Goal: Task Accomplishment & Management: Use online tool/utility

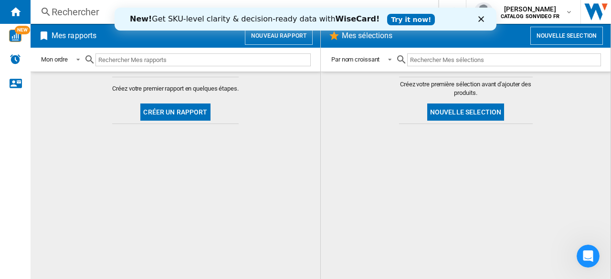
click at [349, 92] on md-content "Créez votre première sélection avant d'ajouter des produits. Nouvelle selection" at bounding box center [466, 176] width 290 height 208
click at [480, 21] on icon "Fermer" at bounding box center [482, 19] width 6 height 6
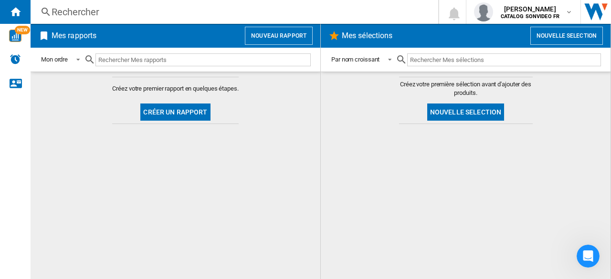
click at [277, 36] on button "Nouveau rapport" at bounding box center [279, 36] width 68 height 18
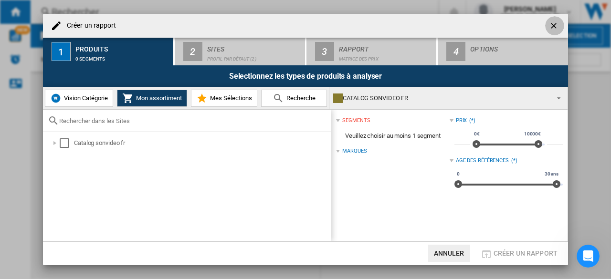
click at [554, 25] on ng-md-icon "getI18NText('BUTTONS.CLOSE_DIALOG')" at bounding box center [554, 26] width 11 height 11
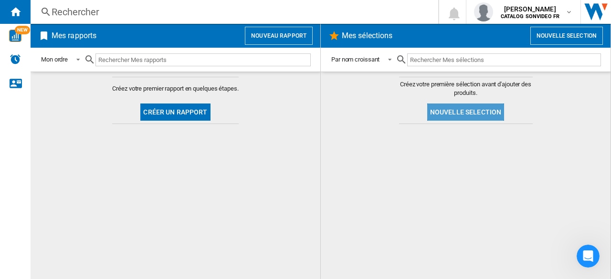
click at [467, 115] on button "Nouvelle selection" at bounding box center [465, 112] width 77 height 17
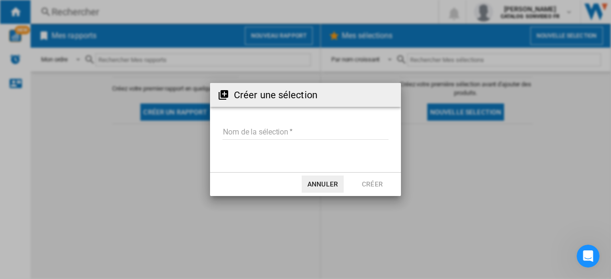
click at [308, 125] on md-input-container "Nom de la sélection" at bounding box center [306, 139] width 168 height 28
click at [291, 128] on input "Nom de la sélection" at bounding box center [306, 133] width 166 height 14
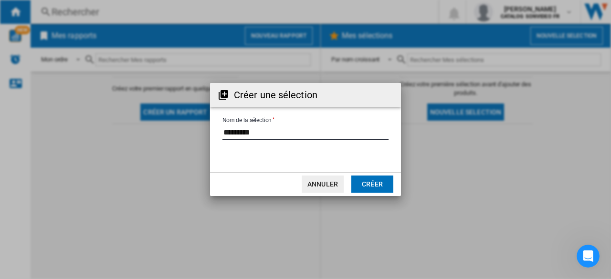
type input "*********"
click at [369, 179] on button "Créer" at bounding box center [373, 184] width 42 height 17
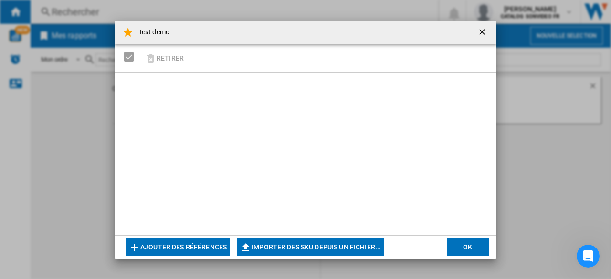
click at [181, 246] on button "Ajouter des références" at bounding box center [178, 247] width 104 height 17
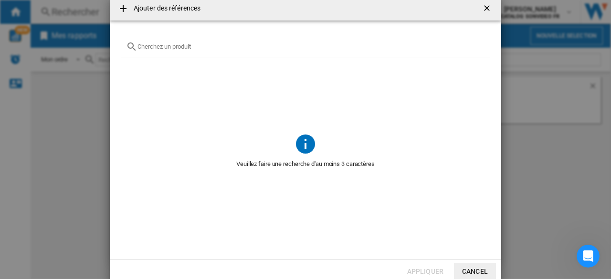
click at [148, 45] on input "text" at bounding box center [312, 46] width 348 height 7
click at [490, 7] on ng-md-icon "getI18NText('BUTTONS.CLOSE_DIALOG')" at bounding box center [487, 8] width 11 height 11
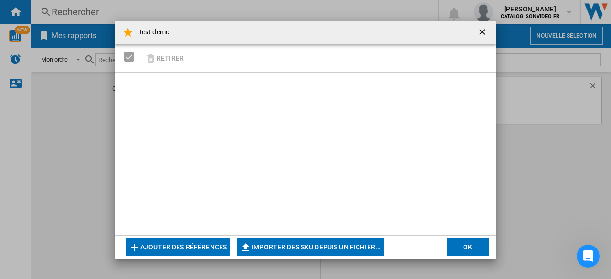
click at [470, 246] on button "OK" at bounding box center [468, 247] width 42 height 17
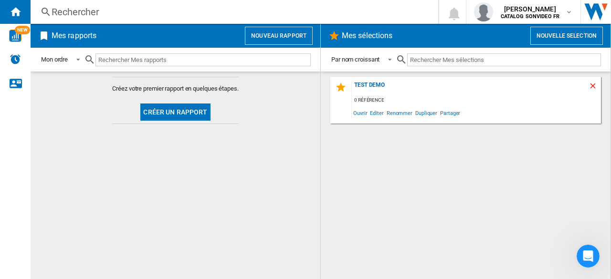
click at [591, 86] on ng-md-icon "Supprimer" at bounding box center [594, 87] width 11 height 11
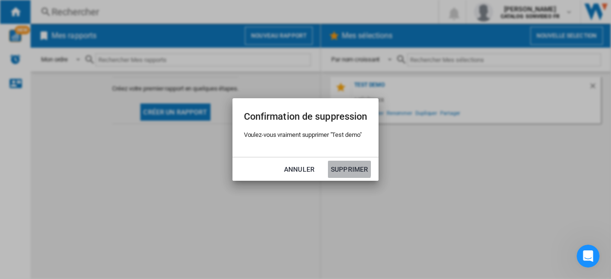
click at [342, 165] on button "Supprimer" at bounding box center [349, 169] width 43 height 17
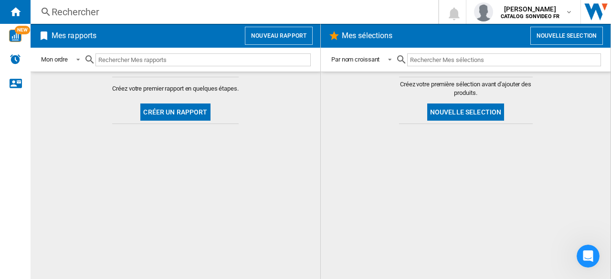
click at [171, 112] on button "Créer un rapport" at bounding box center [175, 112] width 70 height 17
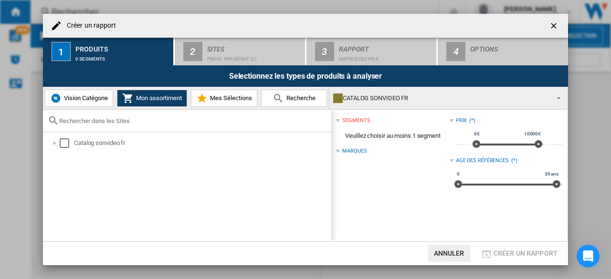
click at [91, 101] on span "Vision Catégorie" at bounding box center [85, 98] width 46 height 7
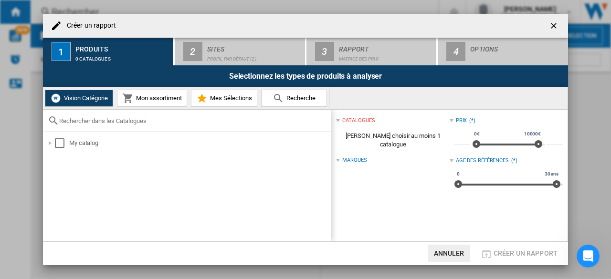
click at [143, 101] on span "Mon assortiment" at bounding box center [158, 98] width 48 height 7
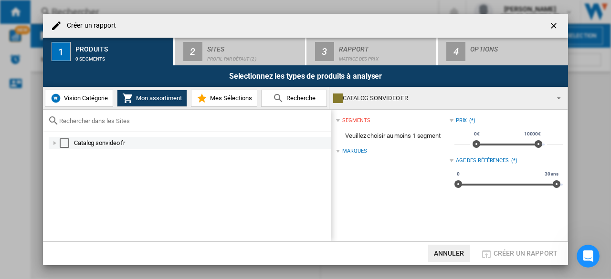
click at [55, 143] on div at bounding box center [55, 144] width 10 height 10
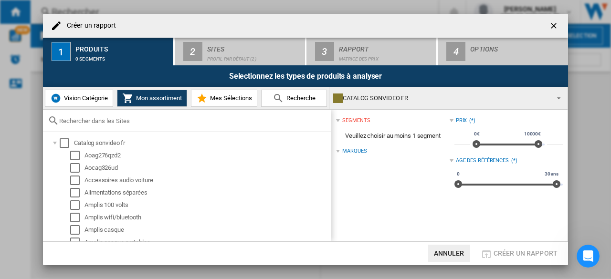
click at [95, 99] on span "Vision Catégorie" at bounding box center [85, 98] width 46 height 7
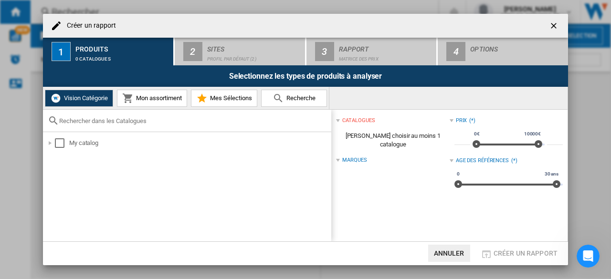
click at [153, 96] on span "Mon assortiment" at bounding box center [158, 98] width 48 height 7
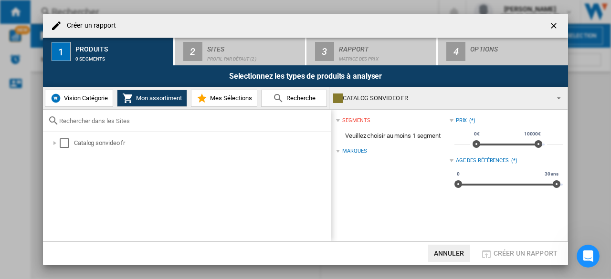
click at [85, 90] on button "Vision Catégorie" at bounding box center [79, 98] width 68 height 17
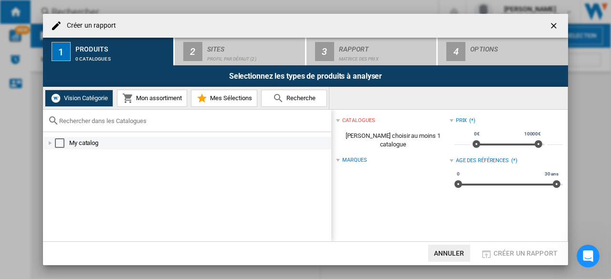
click at [53, 142] on div at bounding box center [50, 144] width 10 height 10
click at [60, 142] on div "Select" at bounding box center [60, 144] width 10 height 10
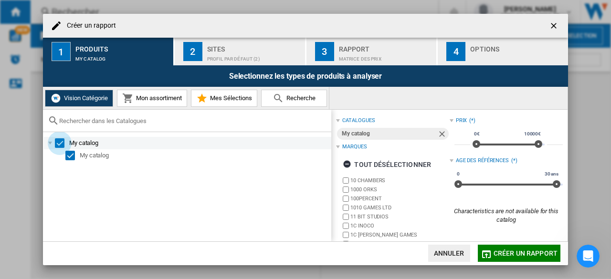
click at [60, 142] on div "Select" at bounding box center [60, 144] width 10 height 10
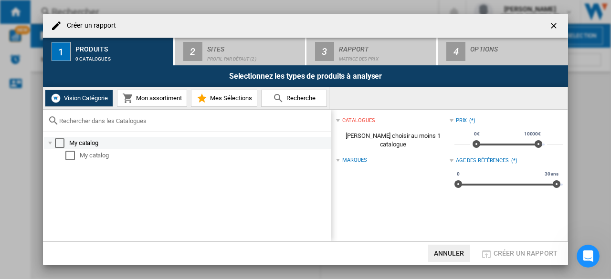
click at [58, 144] on div "Select" at bounding box center [60, 144] width 10 height 10
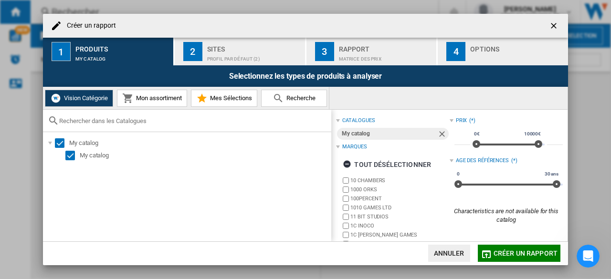
click at [163, 95] on span "Mon assortiment" at bounding box center [158, 98] width 48 height 7
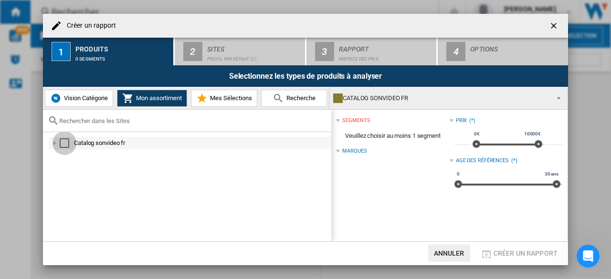
click at [63, 147] on div "Select" at bounding box center [65, 144] width 10 height 10
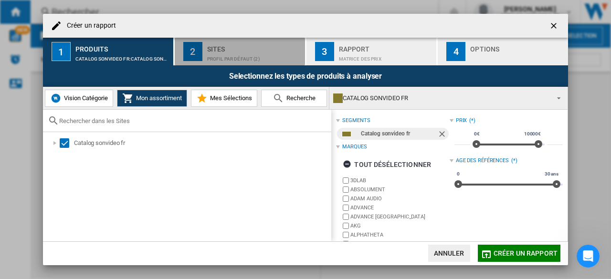
click at [254, 54] on div "Profil par défaut (2)" at bounding box center [254, 57] width 94 height 10
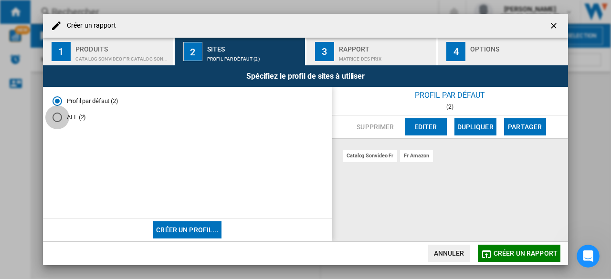
click at [59, 120] on div "ALL (2)" at bounding box center [58, 118] width 10 height 10
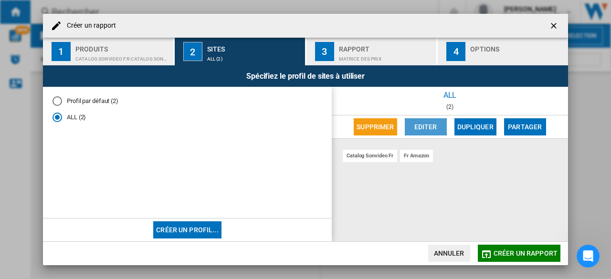
click at [413, 129] on button "Editer" at bounding box center [426, 126] width 42 height 17
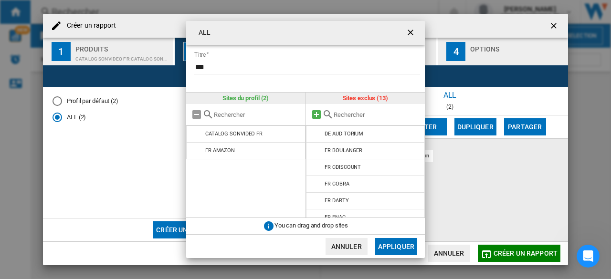
click at [315, 112] on md-icon at bounding box center [316, 114] width 11 height 11
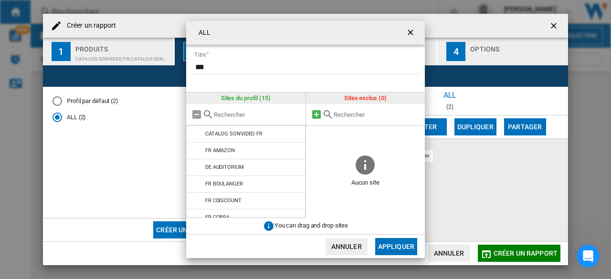
click at [315, 112] on md-icon at bounding box center [316, 114] width 11 height 11
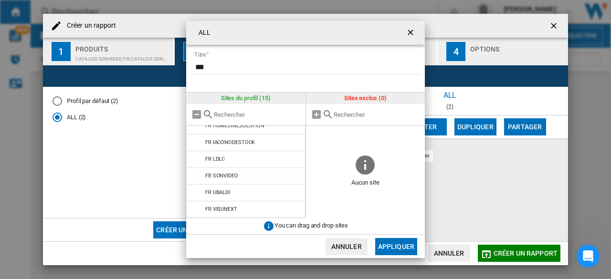
click at [396, 246] on button "Appliquer" at bounding box center [396, 246] width 42 height 17
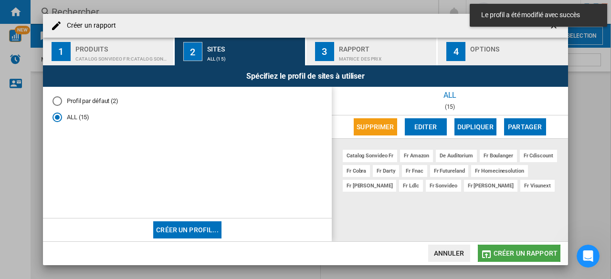
click at [532, 253] on span "Créer un rapport" at bounding box center [526, 254] width 64 height 8
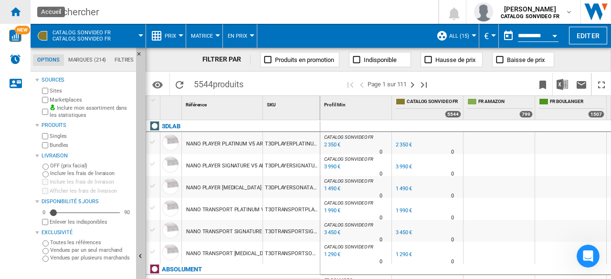
click at [15, 6] on ng-md-icon "Accueil" at bounding box center [15, 11] width 11 height 11
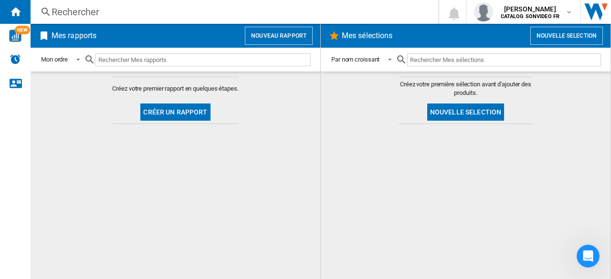
click at [268, 40] on button "Nouveau rapport" at bounding box center [279, 36] width 68 height 18
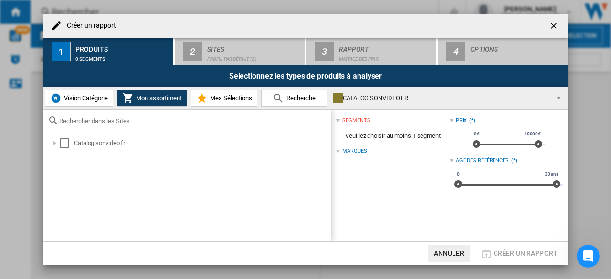
click at [97, 95] on span "Vision Catégorie" at bounding box center [85, 98] width 46 height 7
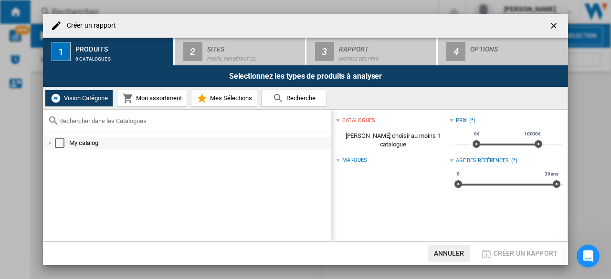
click at [57, 147] on div "Select" at bounding box center [60, 144] width 10 height 10
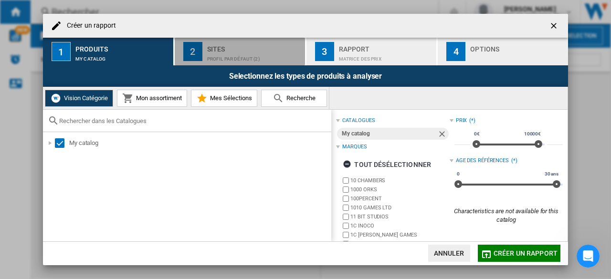
click at [228, 53] on div "Profil par défaut (2)" at bounding box center [254, 57] width 94 height 10
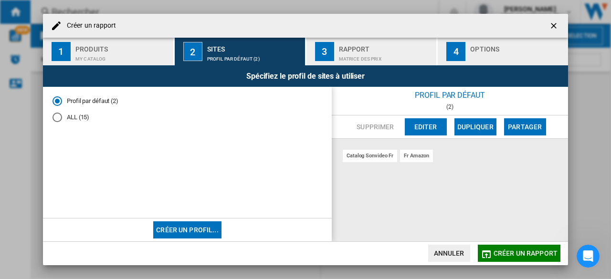
click at [61, 117] on div "ALL (15)" at bounding box center [58, 118] width 10 height 10
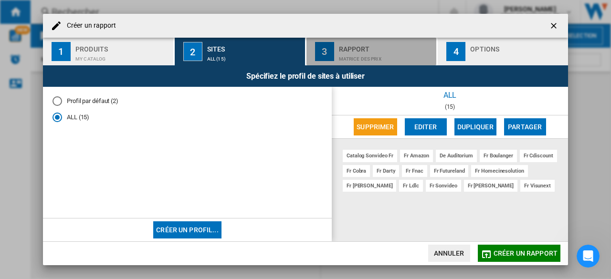
click at [365, 57] on div "Matrice des prix" at bounding box center [386, 57] width 94 height 10
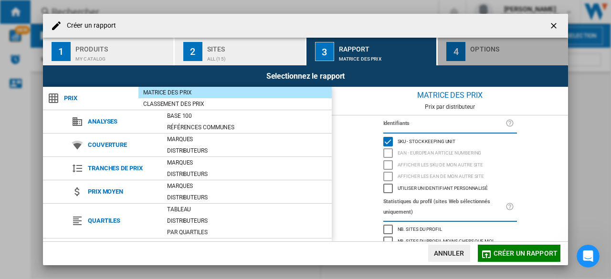
click at [502, 52] on div "Créer un ..." at bounding box center [517, 57] width 94 height 10
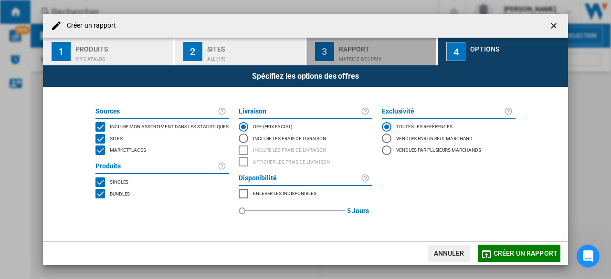
click at [363, 58] on div "Matrice des prix" at bounding box center [386, 57] width 94 height 10
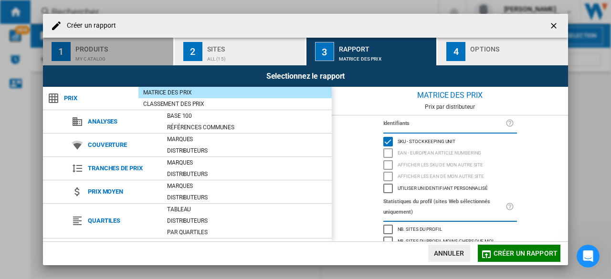
click at [107, 47] on div "Produits" at bounding box center [122, 47] width 94 height 10
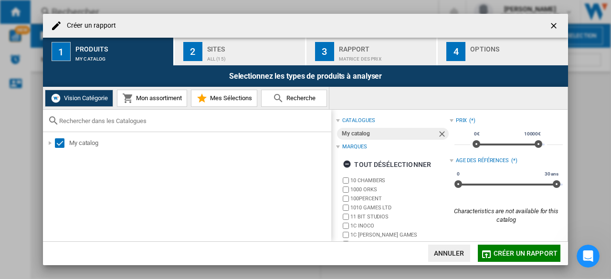
click at [217, 61] on div "ALL (15)" at bounding box center [254, 57] width 94 height 10
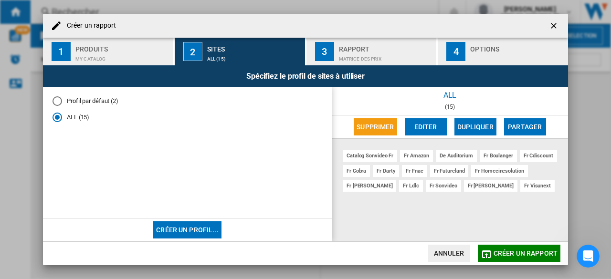
click at [96, 65] on div "Spécifiez le profil de sites à utiliser" at bounding box center [305, 75] width 525 height 21
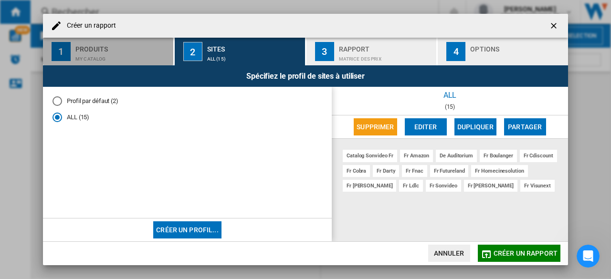
click at [96, 63] on button "1 Produits My catalog" at bounding box center [108, 52] width 131 height 28
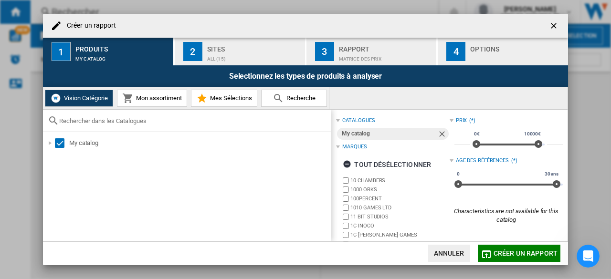
click at [148, 95] on span "Mon assortiment" at bounding box center [158, 98] width 48 height 7
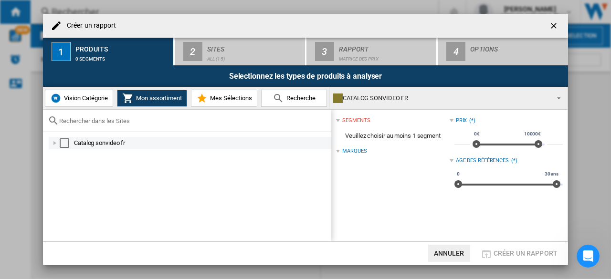
click at [61, 146] on div "Select" at bounding box center [65, 144] width 10 height 10
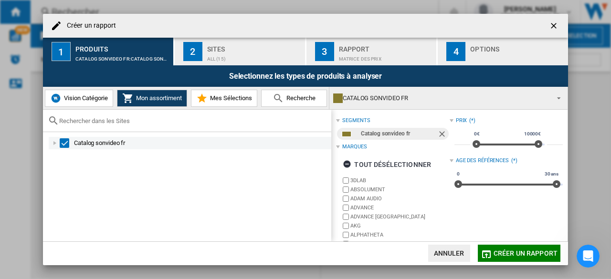
click at [54, 143] on div "Créer un ..." at bounding box center [55, 144] width 10 height 10
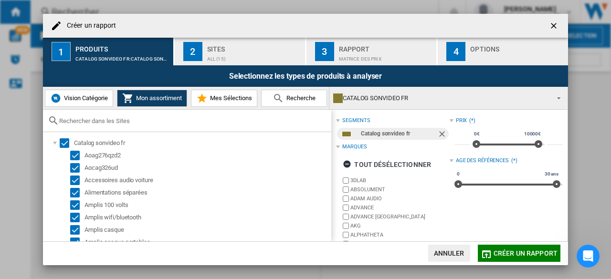
click at [84, 95] on span "Vision Catégorie" at bounding box center [85, 98] width 46 height 7
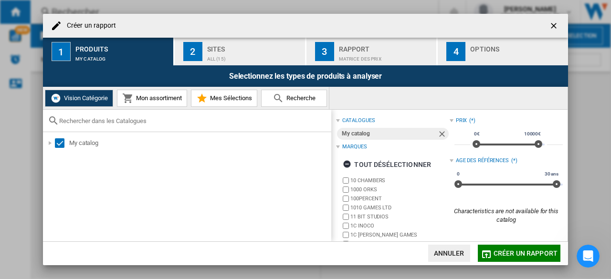
click at [162, 98] on span "Mon assortiment" at bounding box center [158, 98] width 48 height 7
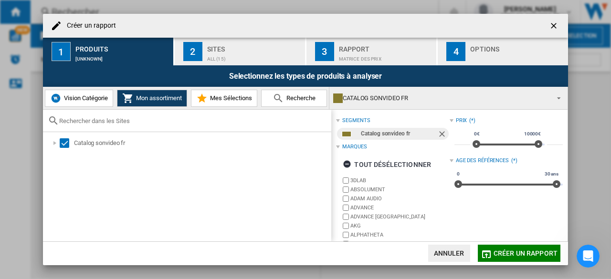
click at [94, 99] on span "Vision Catégorie" at bounding box center [85, 98] width 46 height 7
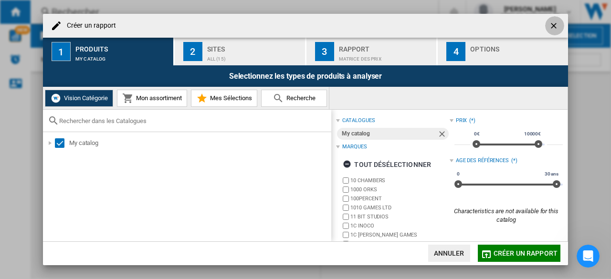
click at [555, 24] on ng-md-icon "getI18NText('BUTTONS.CLOSE_DIALOG')" at bounding box center [554, 26] width 11 height 11
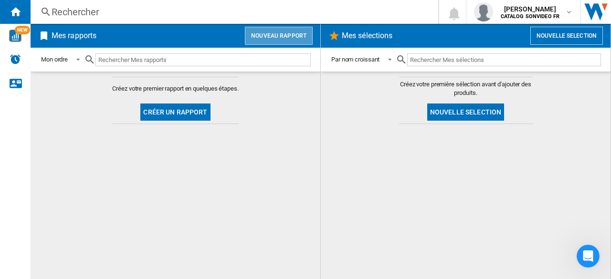
click at [280, 36] on button "Nouveau rapport" at bounding box center [279, 36] width 68 height 18
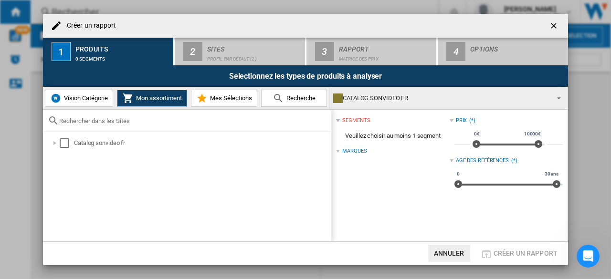
click at [280, 36] on div "Créer un rapport" at bounding box center [305, 26] width 525 height 24
click at [83, 100] on span "Vision Catégorie" at bounding box center [85, 98] width 46 height 7
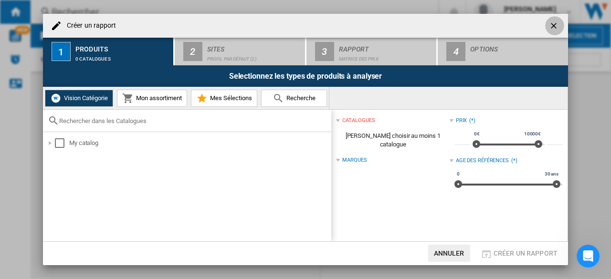
click at [554, 22] on ng-md-icon "getI18NText('BUTTONS.CLOSE_DIALOG')" at bounding box center [554, 26] width 11 height 11
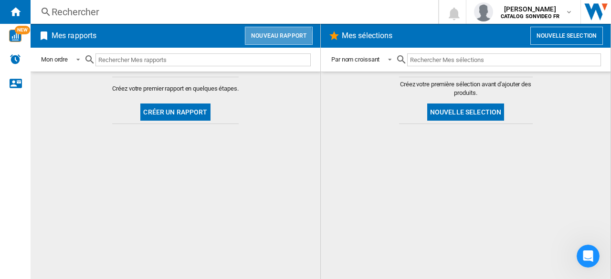
click at [267, 37] on button "Nouveau rapport" at bounding box center [279, 36] width 68 height 18
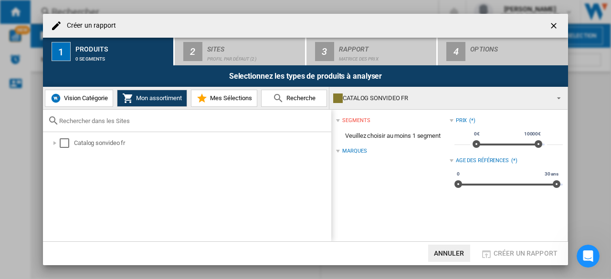
click at [75, 99] on span "Vision Catégorie" at bounding box center [85, 98] width 46 height 7
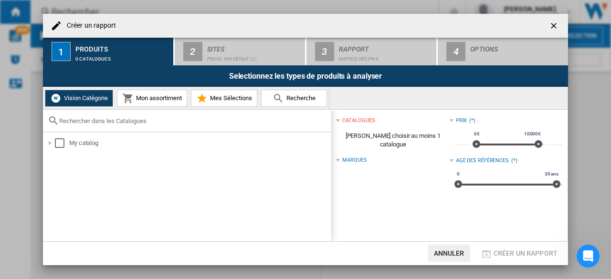
click at [152, 97] on span "Mon assortiment" at bounding box center [158, 98] width 48 height 7
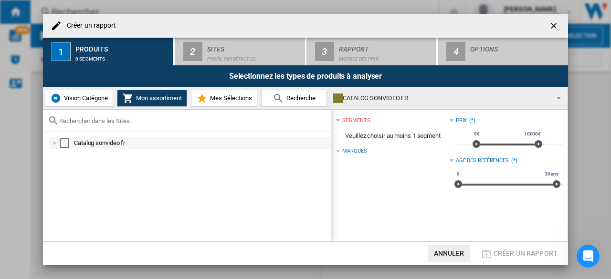
click at [67, 142] on div "Select" at bounding box center [65, 144] width 10 height 10
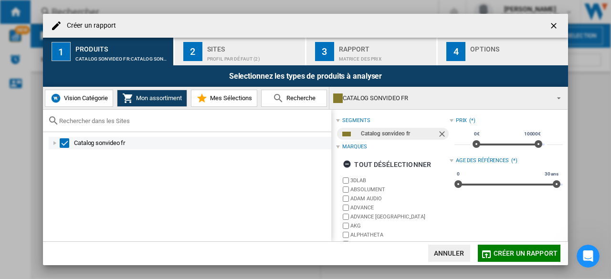
click at [54, 142] on div "Créer un ..." at bounding box center [55, 144] width 10 height 10
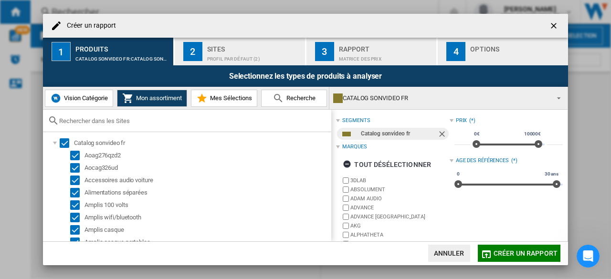
click at [231, 99] on span "Mes Sélections" at bounding box center [230, 98] width 44 height 7
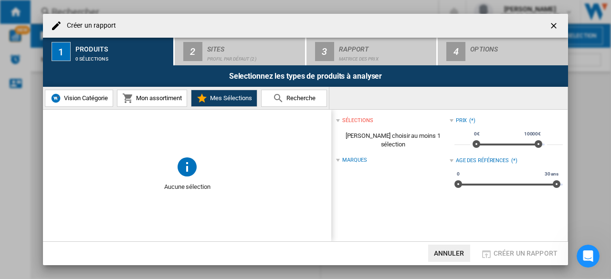
click at [160, 97] on span "Mon assortiment" at bounding box center [158, 98] width 48 height 7
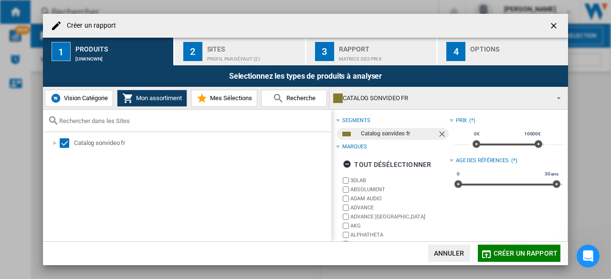
click at [234, 59] on div "Profil par défaut (2)" at bounding box center [254, 57] width 94 height 10
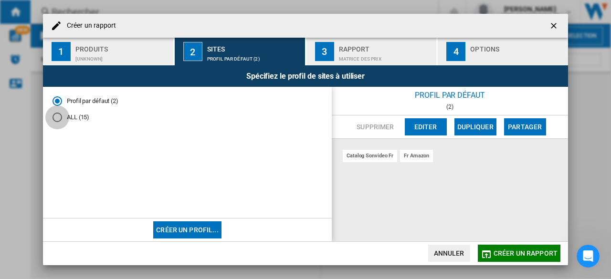
click at [59, 119] on div "ALL (15)" at bounding box center [58, 118] width 10 height 10
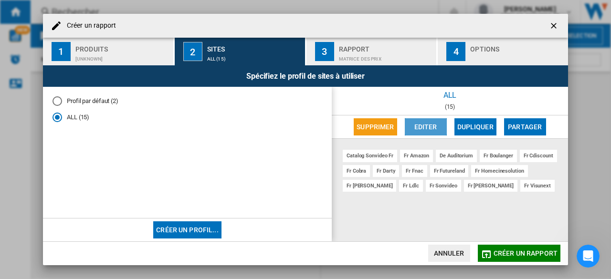
click at [432, 129] on button "Editer" at bounding box center [426, 126] width 42 height 17
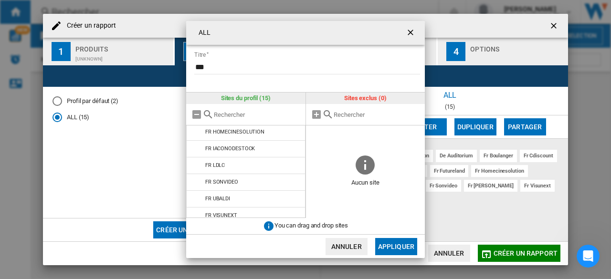
scroll to position [159, 0]
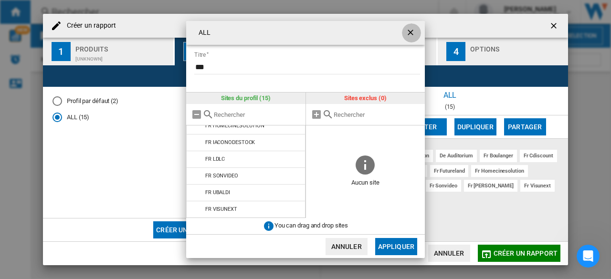
click at [413, 30] on ng-md-icon "getI18NText('BUTTONS.CLOSE_DIALOG')" at bounding box center [411, 33] width 11 height 11
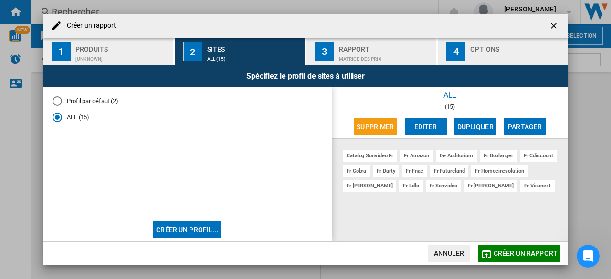
click at [195, 228] on button "Créer un profil..." at bounding box center [187, 230] width 68 height 17
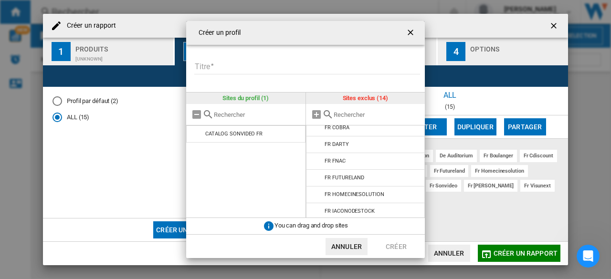
scroll to position [72, 0]
click at [317, 180] on md-icon "Créer un ..." at bounding box center [316, 178] width 11 height 11
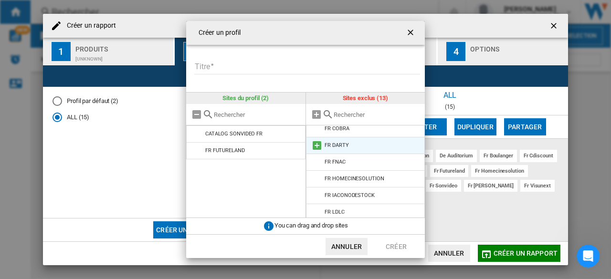
click at [318, 146] on md-icon "Créer un ..." at bounding box center [316, 145] width 11 height 11
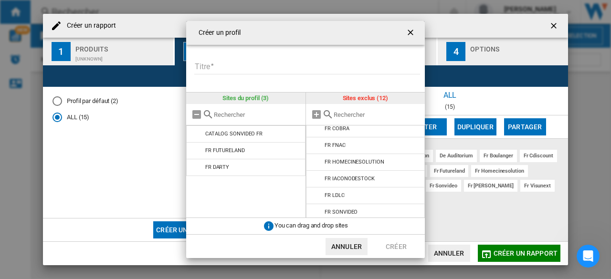
click at [211, 60] on input "Titre" at bounding box center [307, 67] width 226 height 14
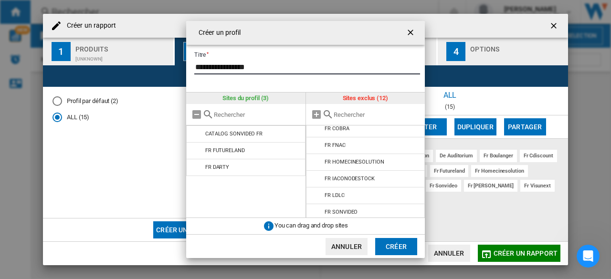
type input "**********"
click at [393, 247] on button "Créer" at bounding box center [396, 246] width 42 height 17
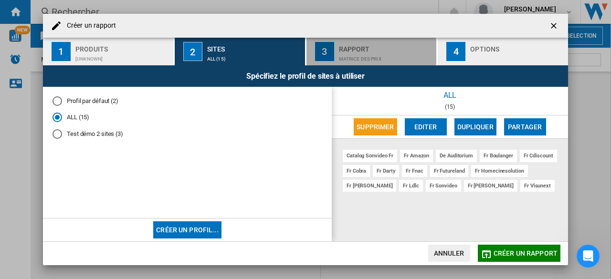
click at [356, 52] on div "Matrice des prix" at bounding box center [386, 57] width 94 height 10
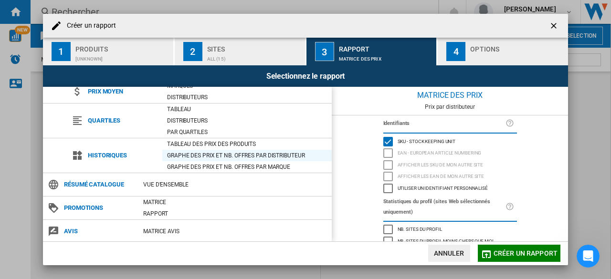
scroll to position [0, 0]
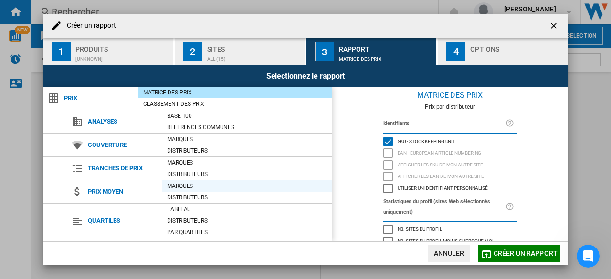
click at [181, 184] on div "Marques" at bounding box center [247, 186] width 170 height 10
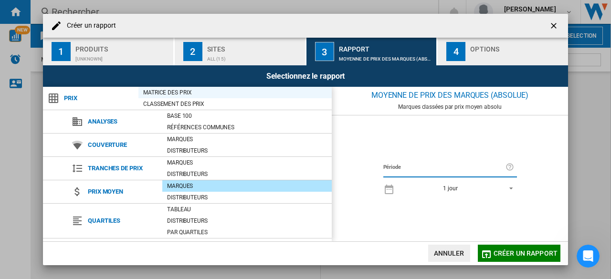
click at [178, 93] on div "Matrice des prix" at bounding box center [235, 93] width 193 height 10
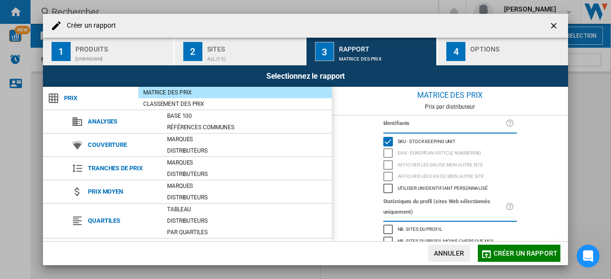
click at [389, 150] on div "EAN - European Article Numbering" at bounding box center [389, 154] width 10 height 10
click at [471, 53] on div "Créer un ..." at bounding box center [517, 57] width 94 height 10
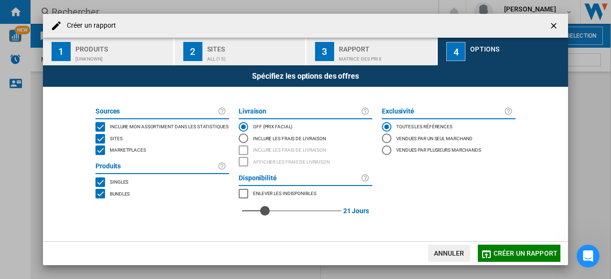
drag, startPoint x: 240, startPoint y: 213, endPoint x: 266, endPoint y: 213, distance: 25.3
click at [266, 213] on div "red" at bounding box center [265, 211] width 10 height 10
click at [245, 196] on div "MARKETPLACES" at bounding box center [244, 194] width 10 height 10
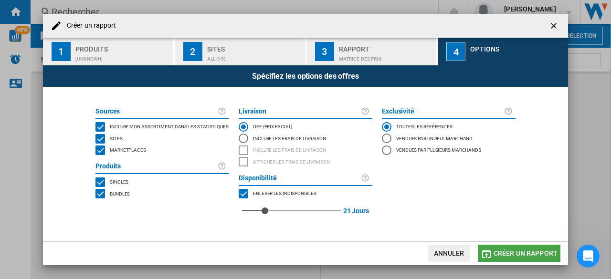
click at [504, 254] on span "Créer un rapport" at bounding box center [526, 254] width 64 height 8
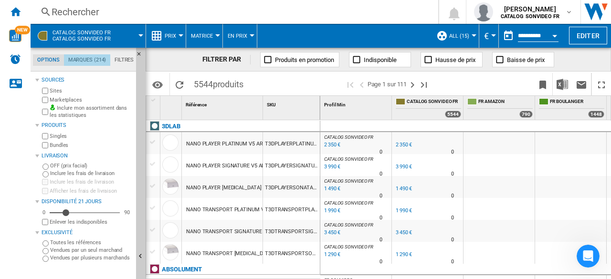
click at [93, 59] on md-tab-item "Marques (214)" at bounding box center [87, 59] width 46 height 11
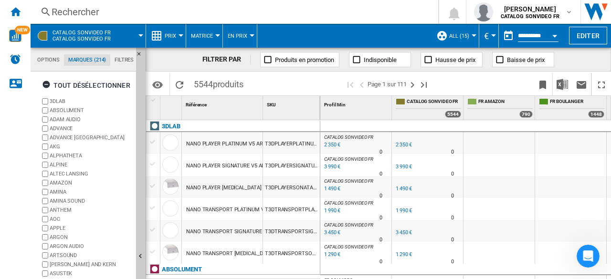
click at [69, 34] on span "CATALOG SONVIDEO FR Catalog sonvideo fr" at bounding box center [82, 36] width 58 height 12
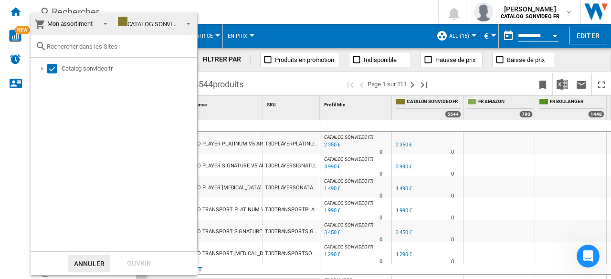
click at [254, 69] on md-backdrop at bounding box center [305, 139] width 611 height 279
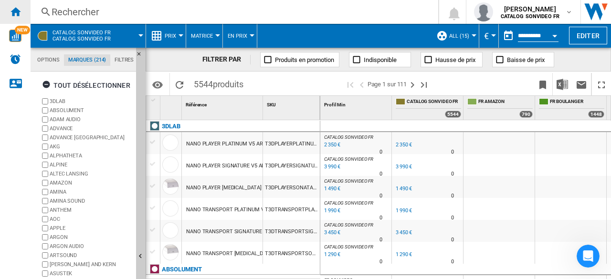
click at [21, 10] on div "Accueil" at bounding box center [15, 12] width 31 height 24
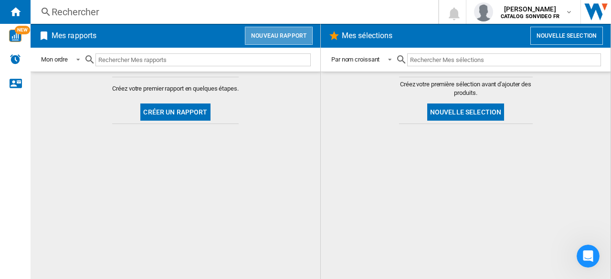
click at [277, 34] on button "Nouveau rapport" at bounding box center [279, 36] width 68 height 18
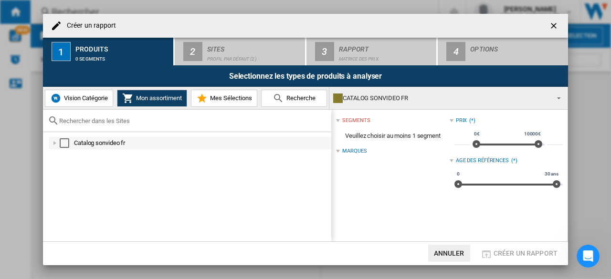
click at [67, 143] on div "Select" at bounding box center [65, 144] width 10 height 10
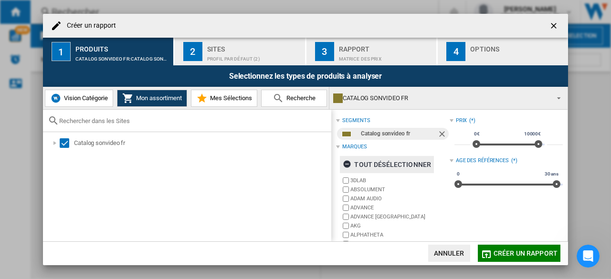
scroll to position [91, 0]
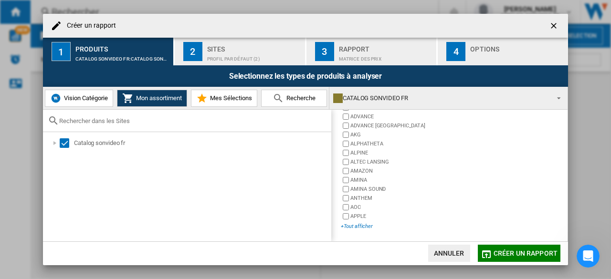
click at [354, 225] on div "+Tout afficher" at bounding box center [395, 226] width 108 height 7
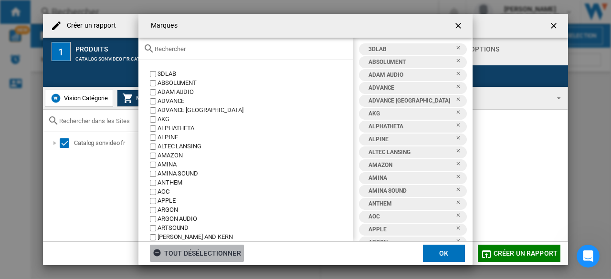
click at [183, 253] on div "tout désélectionner" at bounding box center [197, 253] width 88 height 17
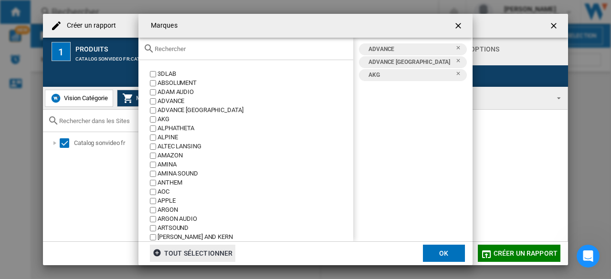
click at [459, 27] on ng-md-icon "getI18NText('BUTTONS.CLOSE_DIALOG')" at bounding box center [459, 26] width 11 height 11
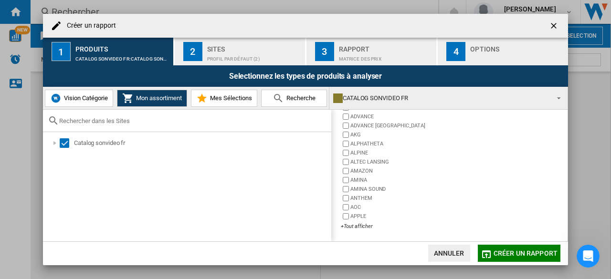
scroll to position [0, 0]
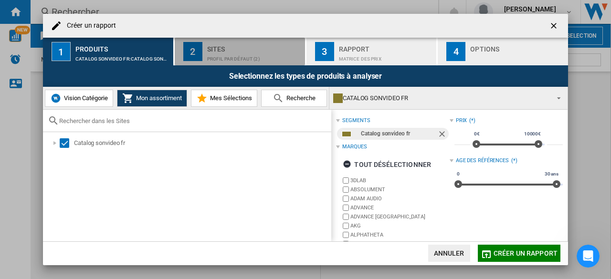
click at [210, 50] on div "Sites" at bounding box center [254, 47] width 94 height 10
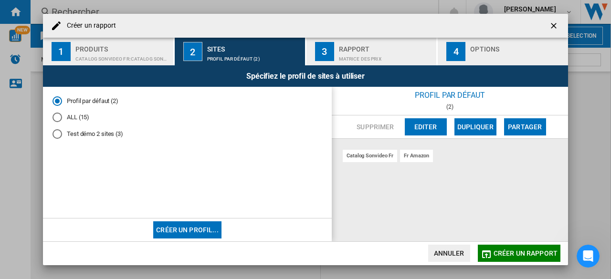
click at [60, 117] on div "ALL (15)" at bounding box center [58, 118] width 10 height 10
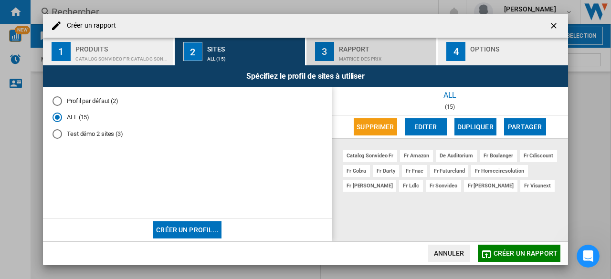
click at [380, 54] on div "Matrice des prix" at bounding box center [386, 57] width 94 height 10
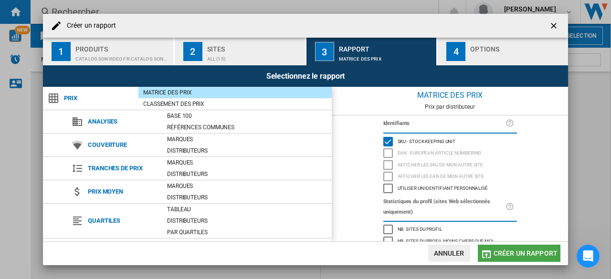
click at [495, 251] on span "Créer un rapport" at bounding box center [526, 254] width 64 height 8
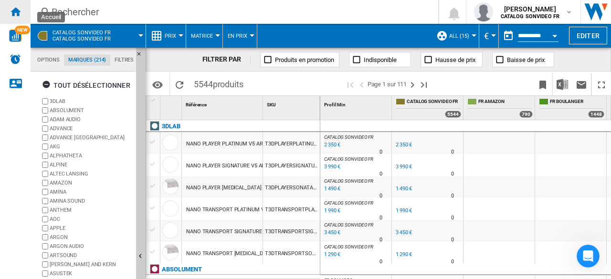
click at [15, 11] on ng-md-icon "Accueil" at bounding box center [15, 11] width 11 height 11
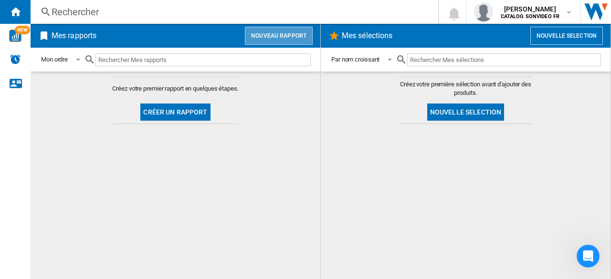
click at [275, 35] on button "Nouveau rapport" at bounding box center [279, 36] width 68 height 18
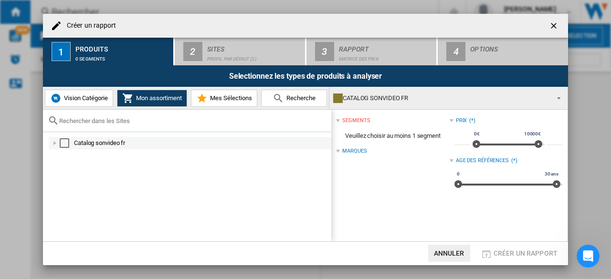
click at [54, 145] on div "Créer un ..." at bounding box center [55, 144] width 10 height 10
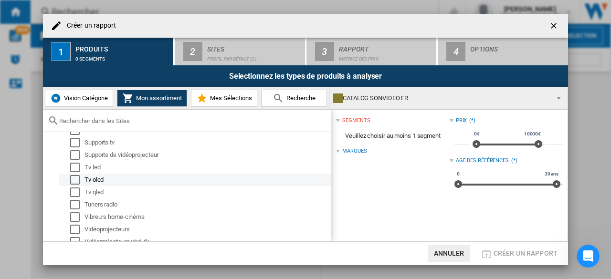
scroll to position [942, 0]
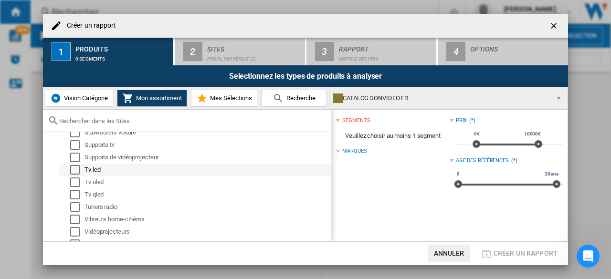
click at [73, 171] on div "Select" at bounding box center [75, 170] width 10 height 10
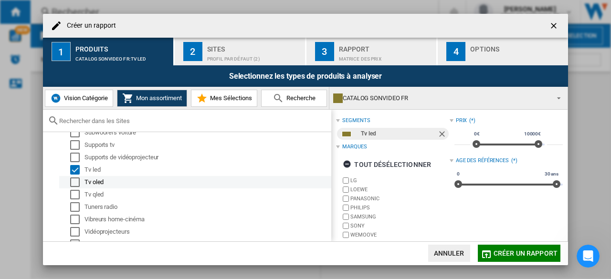
click at [73, 184] on div "Select" at bounding box center [75, 183] width 10 height 10
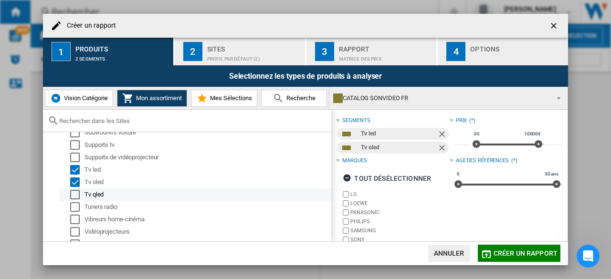
click at [75, 198] on div "Select" at bounding box center [75, 195] width 10 height 10
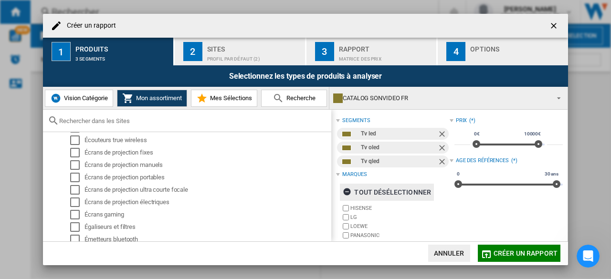
scroll to position [53, 0]
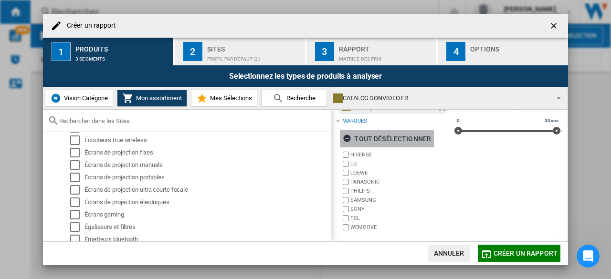
click at [372, 139] on div "tout désélectionner" at bounding box center [387, 138] width 88 height 17
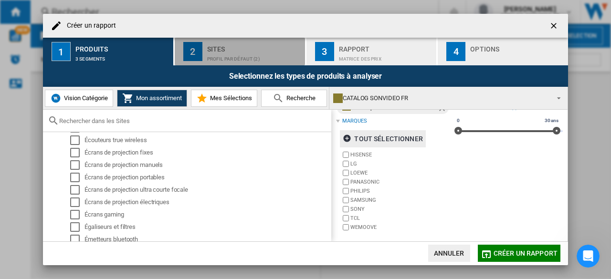
click at [233, 53] on div "Profil par défaut (2)" at bounding box center [254, 57] width 94 height 10
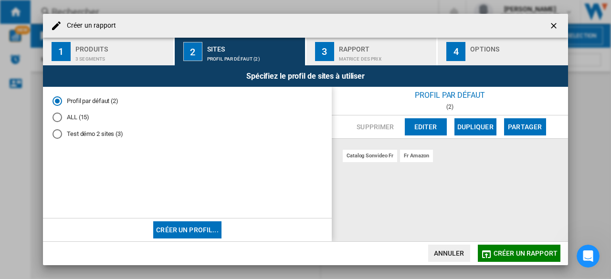
click at [58, 119] on div "ALL (15)" at bounding box center [58, 118] width 10 height 10
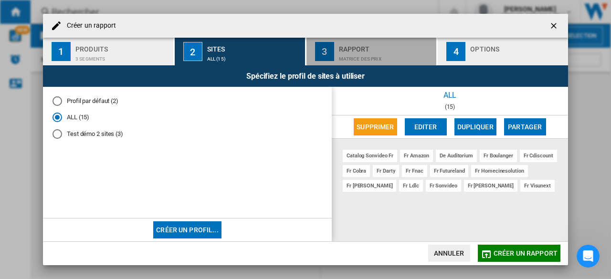
click at [371, 53] on div "Matrice des prix" at bounding box center [386, 57] width 94 height 10
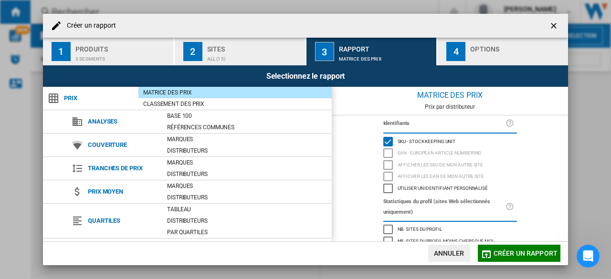
click at [523, 251] on span "Créer un rapport" at bounding box center [526, 254] width 64 height 8
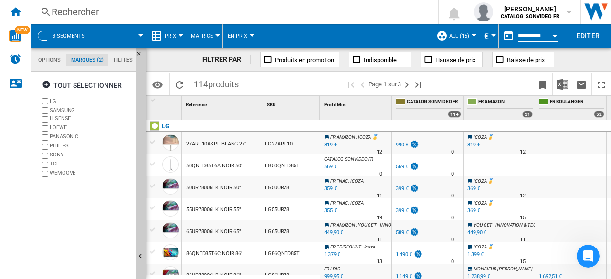
click at [67, 35] on span "3 segments" at bounding box center [69, 36] width 32 height 6
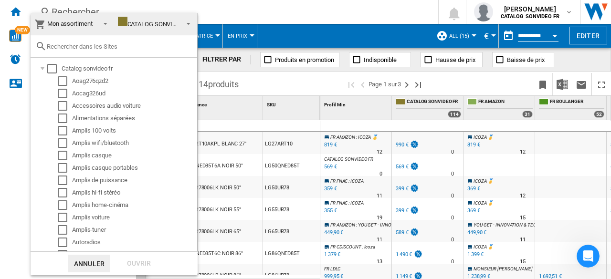
click at [270, 45] on md-backdrop at bounding box center [305, 139] width 611 height 279
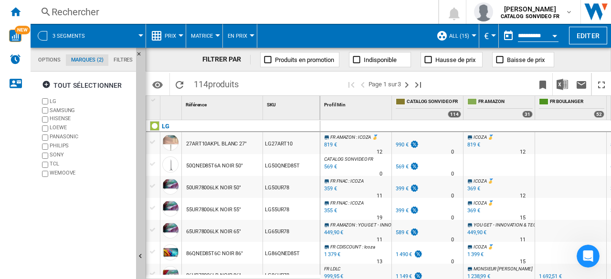
drag, startPoint x: 244, startPoint y: 86, endPoint x: 193, endPoint y: 84, distance: 51.2
click at [193, 84] on div "Identifiants SKU - Stock Keeping Unit EAN - European Article Numbering Afficher…" at bounding box center [379, 84] width 466 height 24
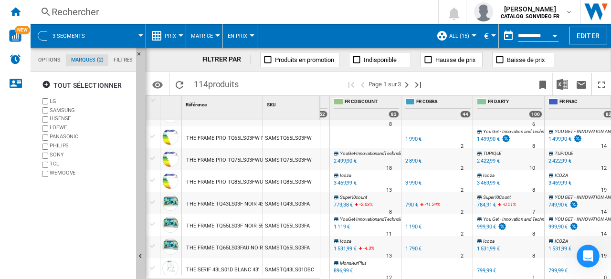
scroll to position [963, 277]
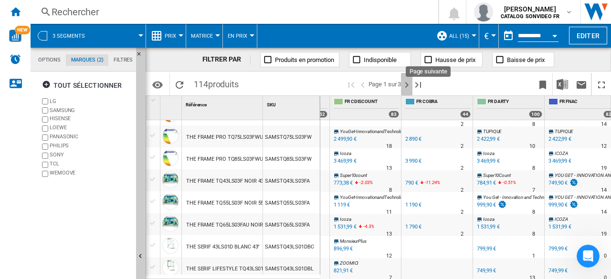
click at [407, 84] on ng-md-icon "Page suivante" at bounding box center [406, 84] width 11 height 11
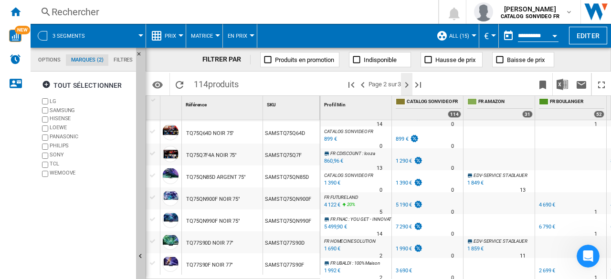
click at [407, 85] on ng-md-icon "Page suivante" at bounding box center [406, 84] width 11 height 11
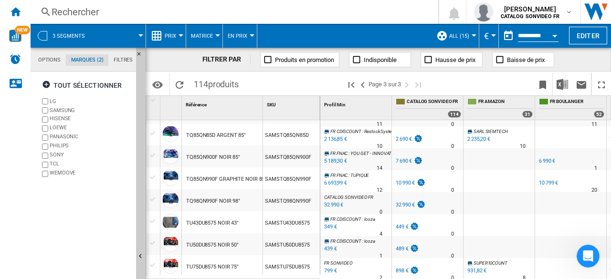
click at [336, 180] on div "6 693,99 €" at bounding box center [335, 184] width 24 height 10
click at [52, 62] on md-tab-item "Options" at bounding box center [49, 59] width 33 height 11
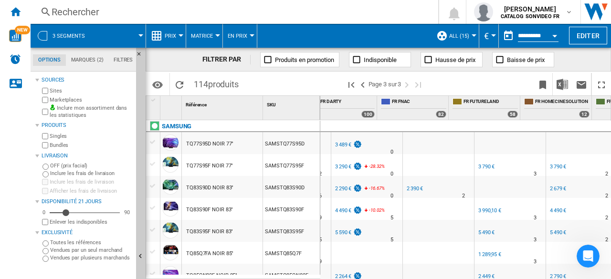
scroll to position [0, 563]
